Goal: Find contact information: Find contact information

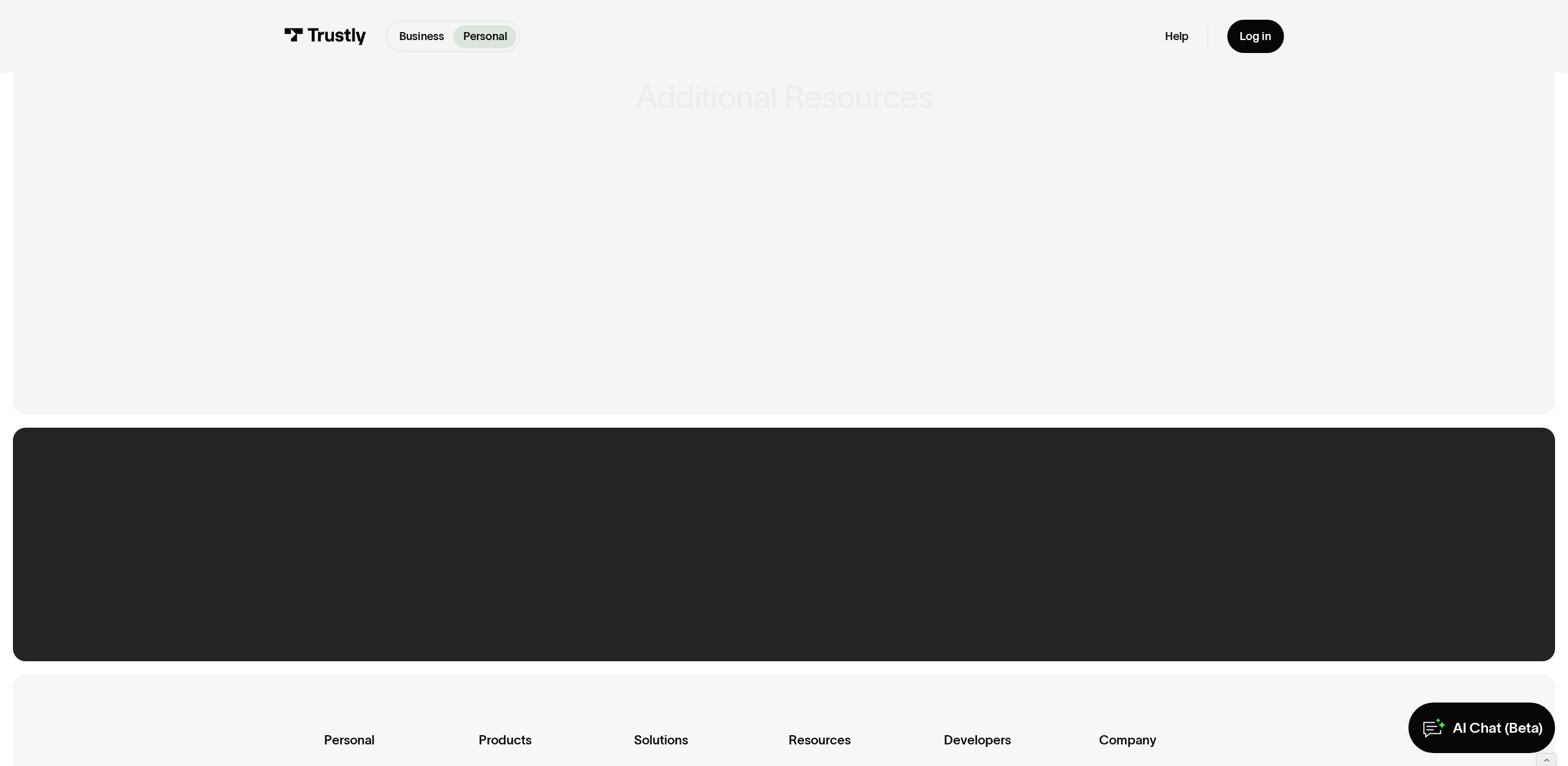
scroll to position [895, 0]
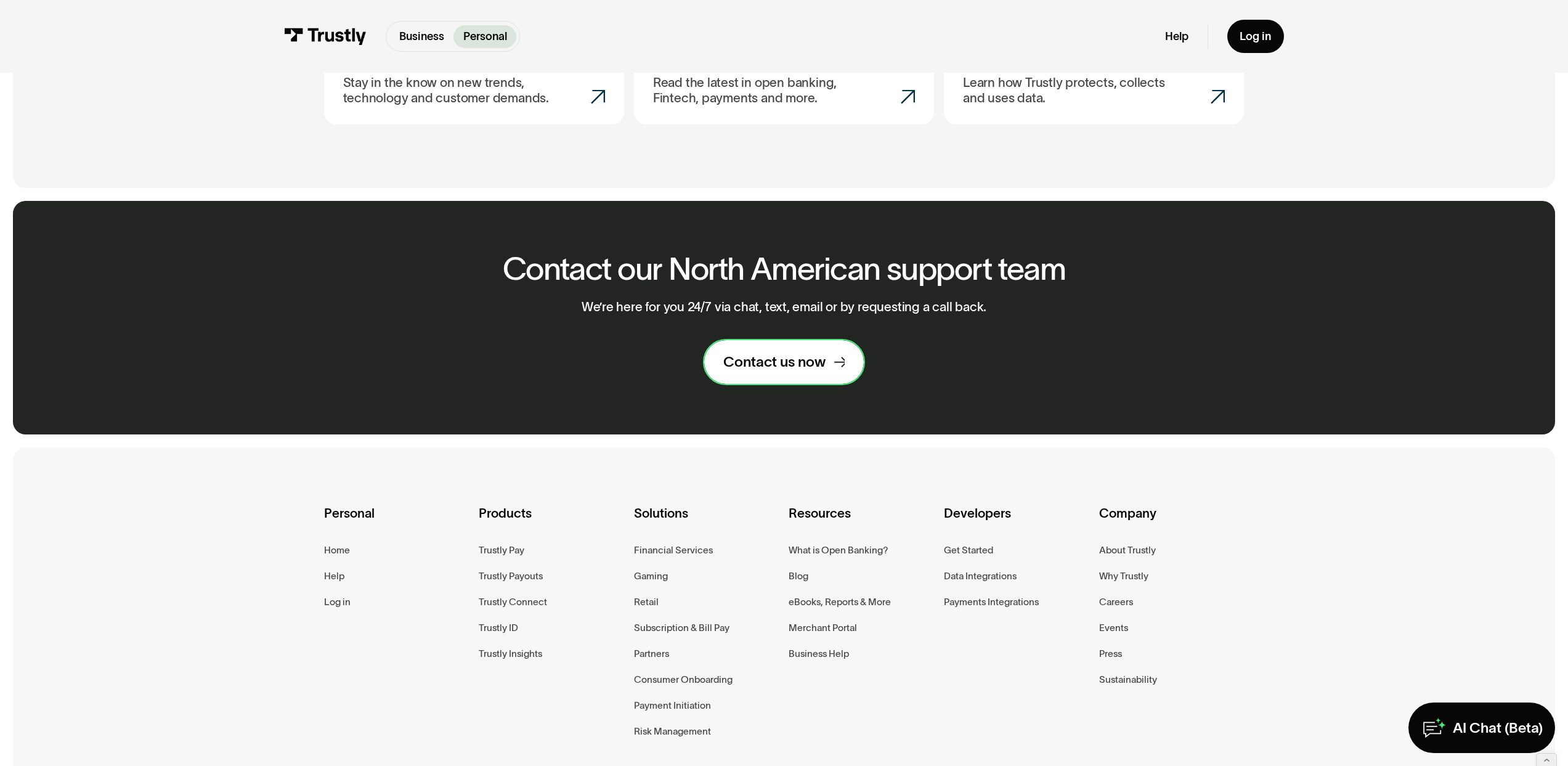
click at [811, 379] on link "Contact us now" at bounding box center [784, 362] width 159 height 44
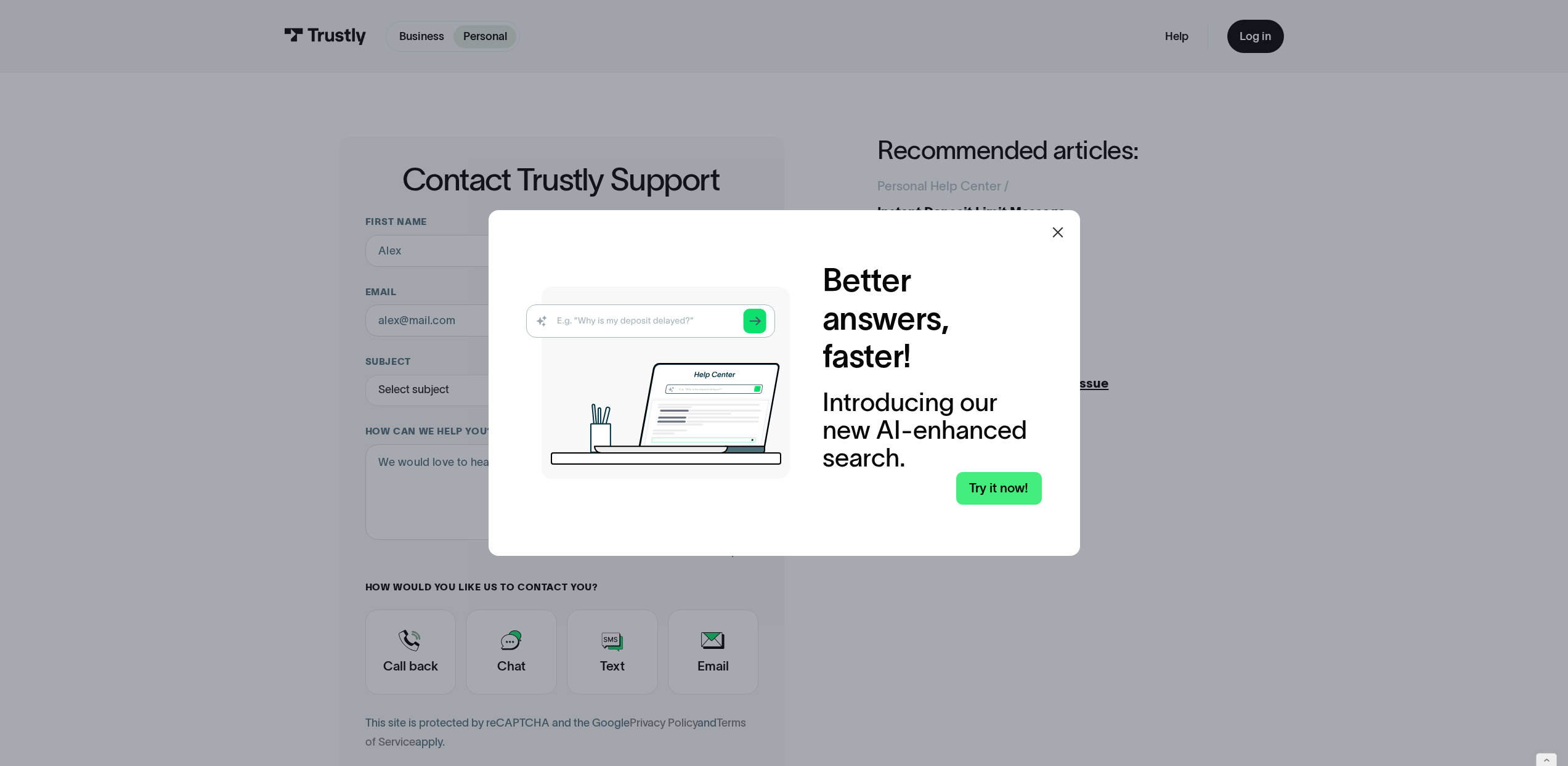
click at [1059, 230] on icon at bounding box center [1057, 232] width 15 height 15
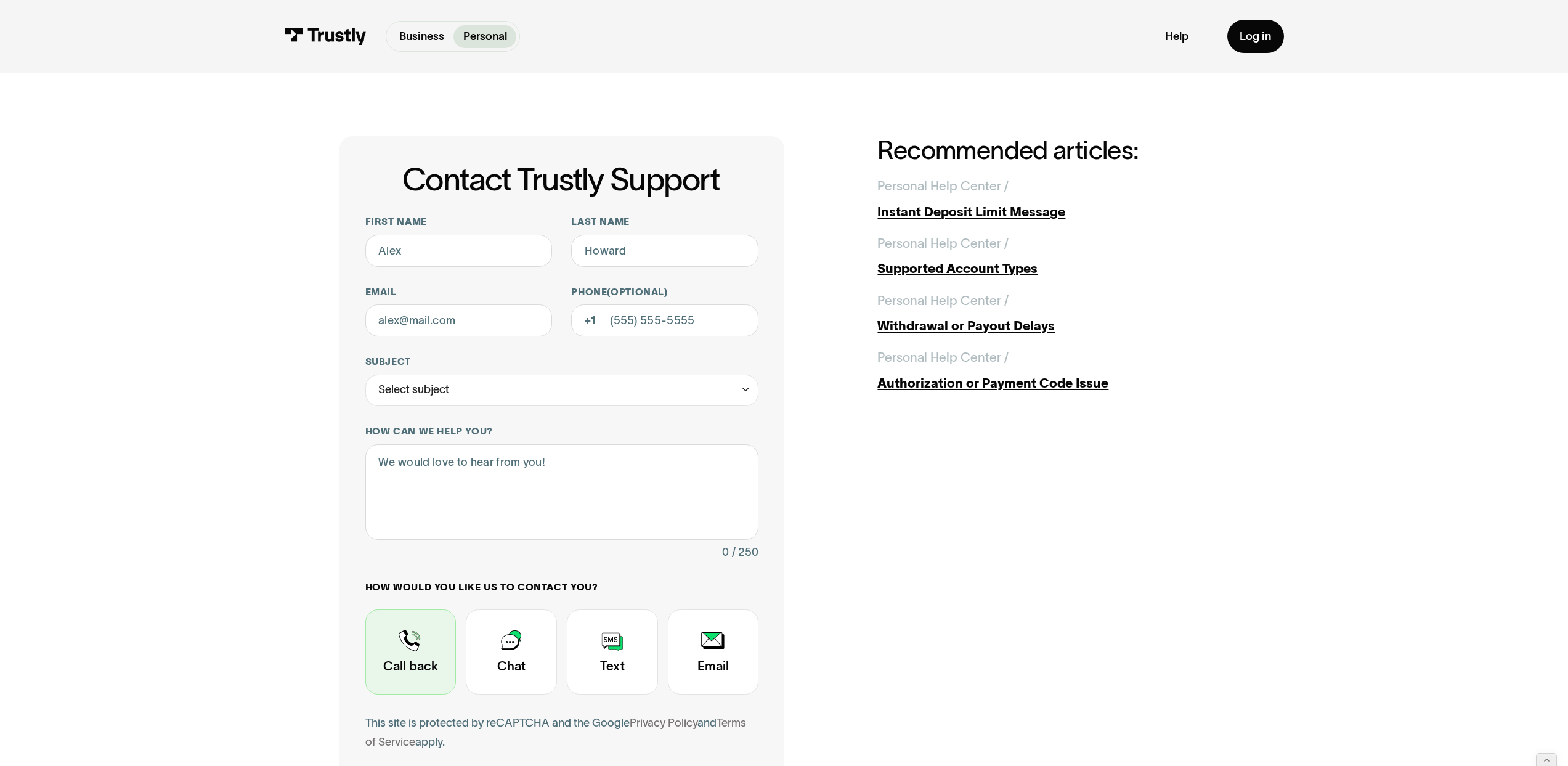
click at [429, 652] on div "Contact Trustly Support" at bounding box center [411, 652] width 91 height 85
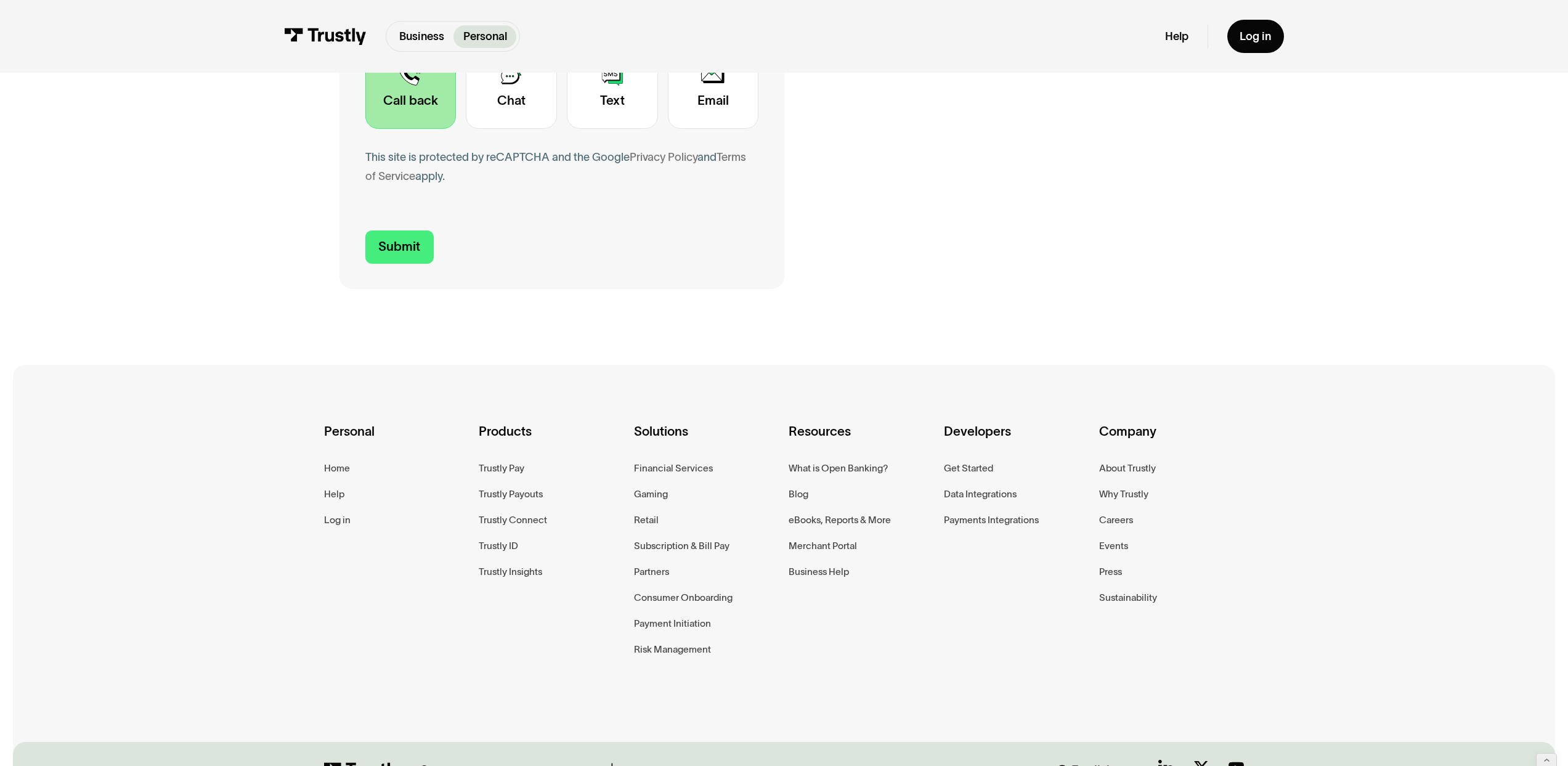
scroll to position [587, 0]
